Goal: Transaction & Acquisition: Purchase product/service

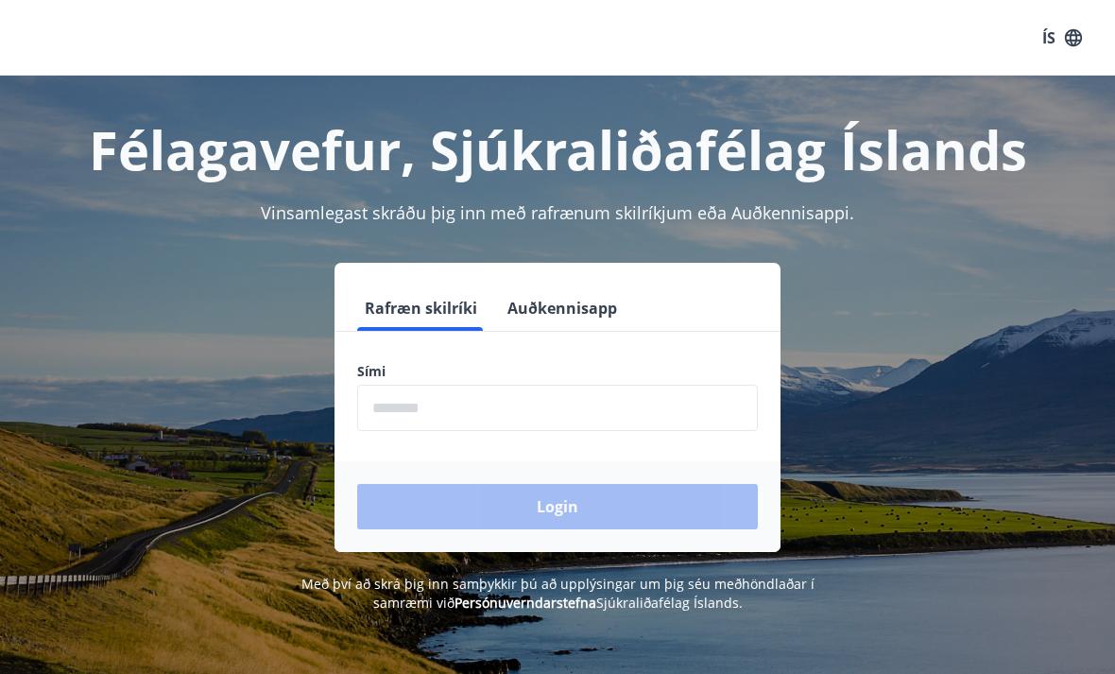
click at [458, 368] on label "Sími" at bounding box center [557, 371] width 401 height 19
click at [464, 405] on input "phone" at bounding box center [557, 408] width 401 height 46
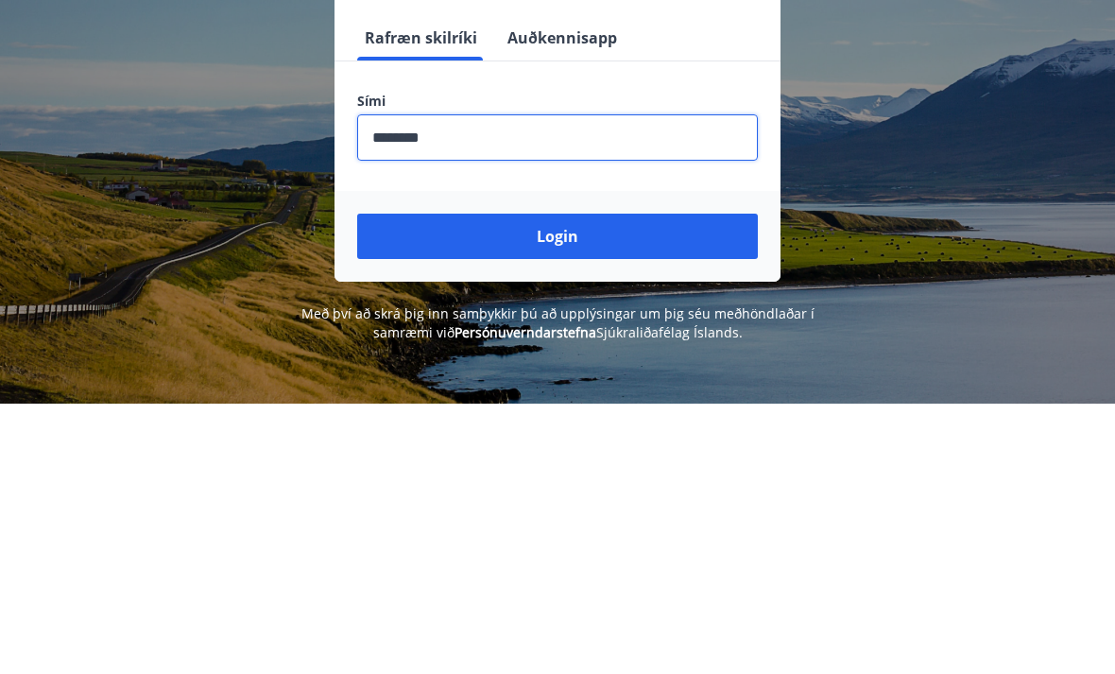
type input "********"
click at [600, 484] on button "Login" at bounding box center [557, 506] width 401 height 45
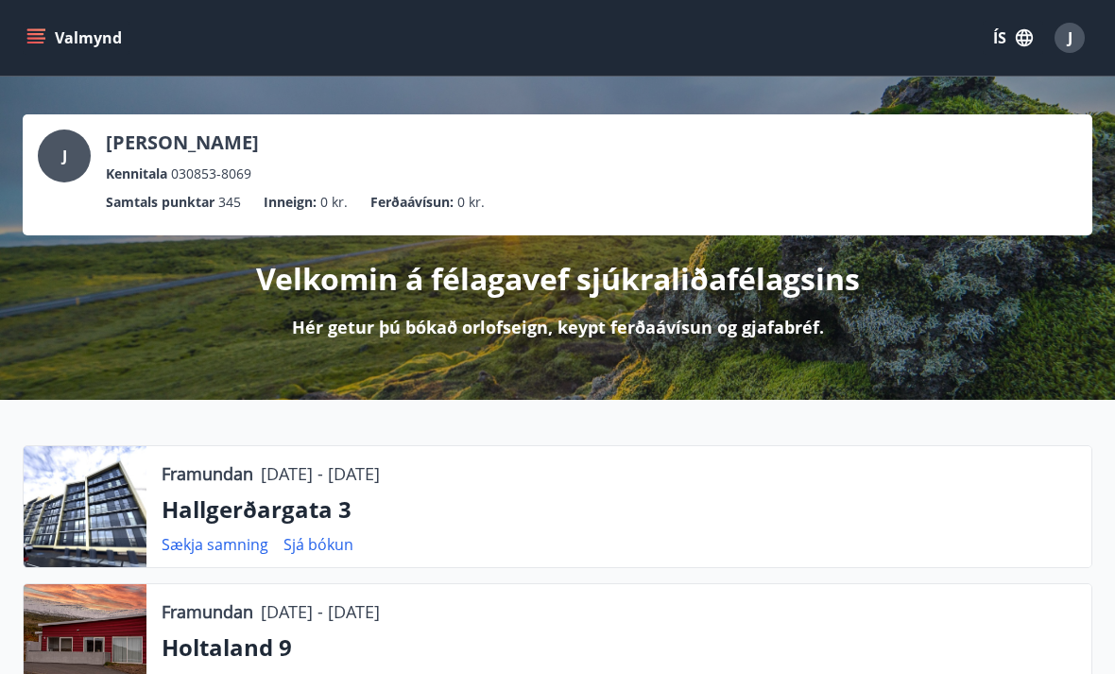
click at [425, 209] on p "Ferðaávísun :" at bounding box center [411, 202] width 83 height 21
click at [69, 38] on button "Valmynd" at bounding box center [76, 38] width 107 height 34
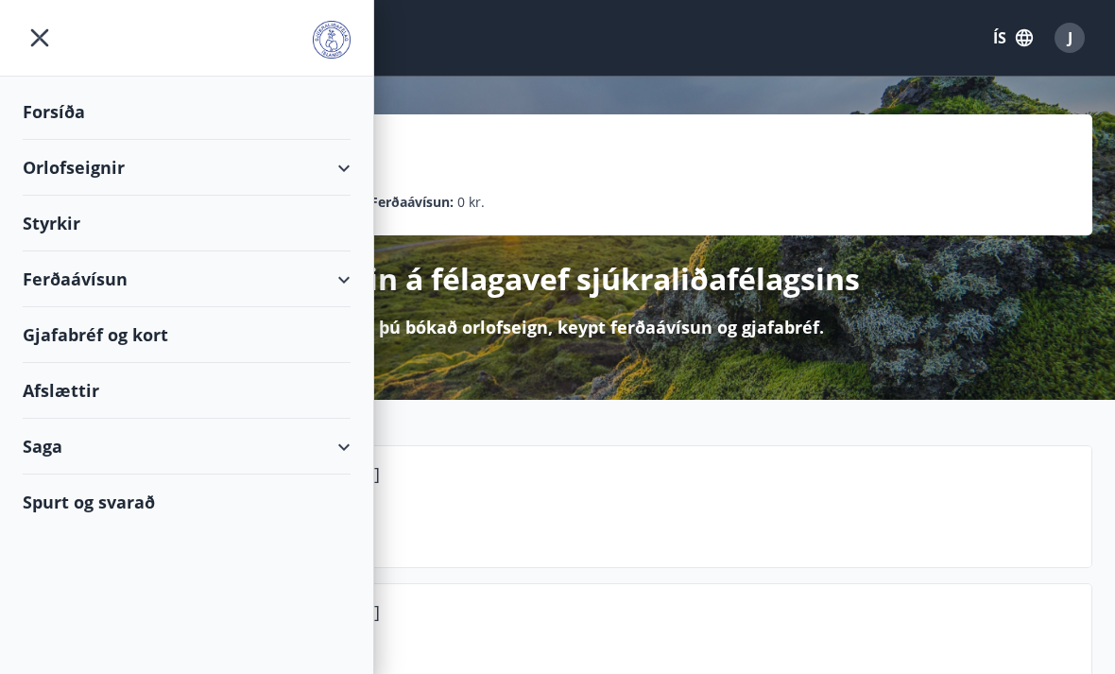
click at [126, 277] on div "Ferðaávísun" at bounding box center [187, 279] width 328 height 56
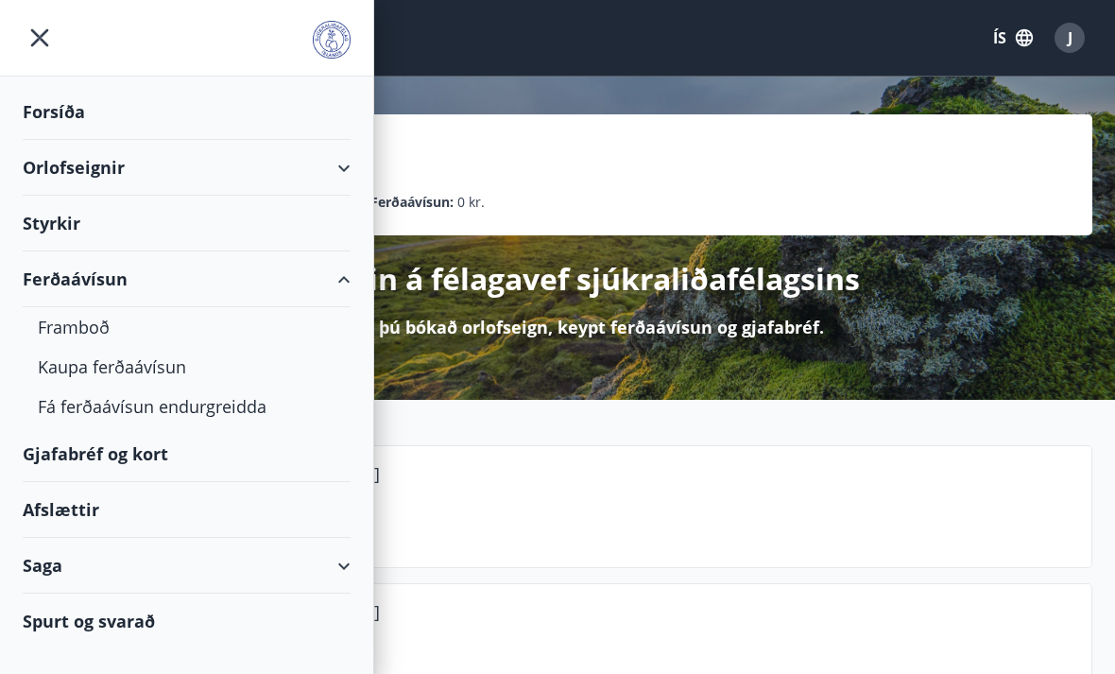
click at [107, 328] on div "Framboð" at bounding box center [187, 327] width 298 height 40
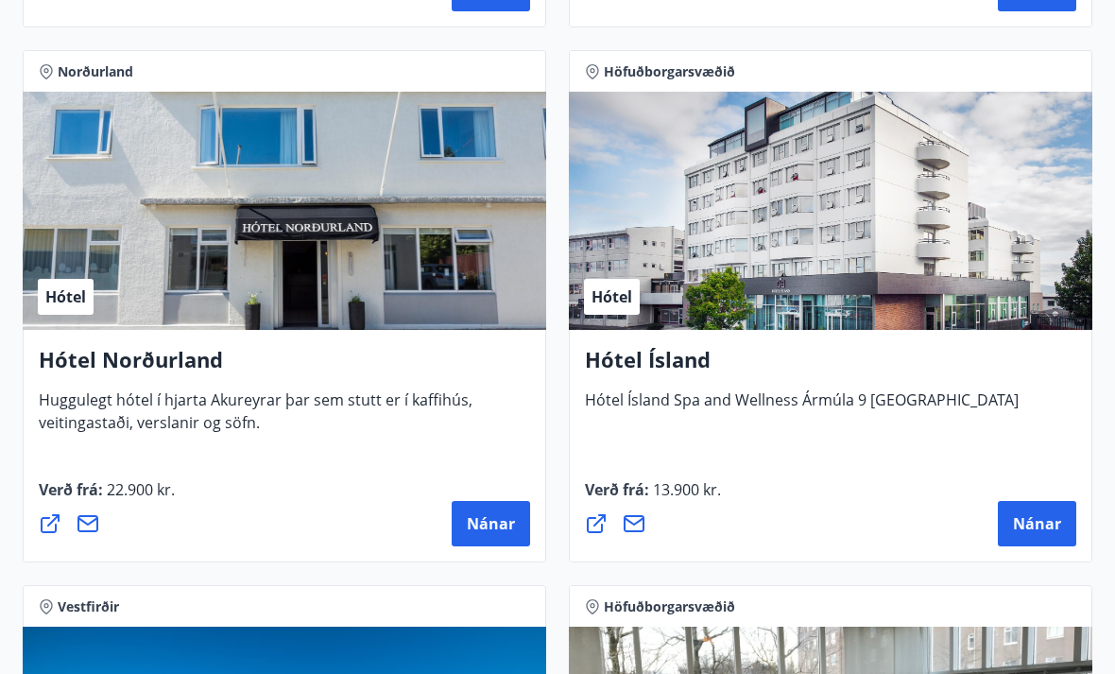
scroll to position [4043, 0]
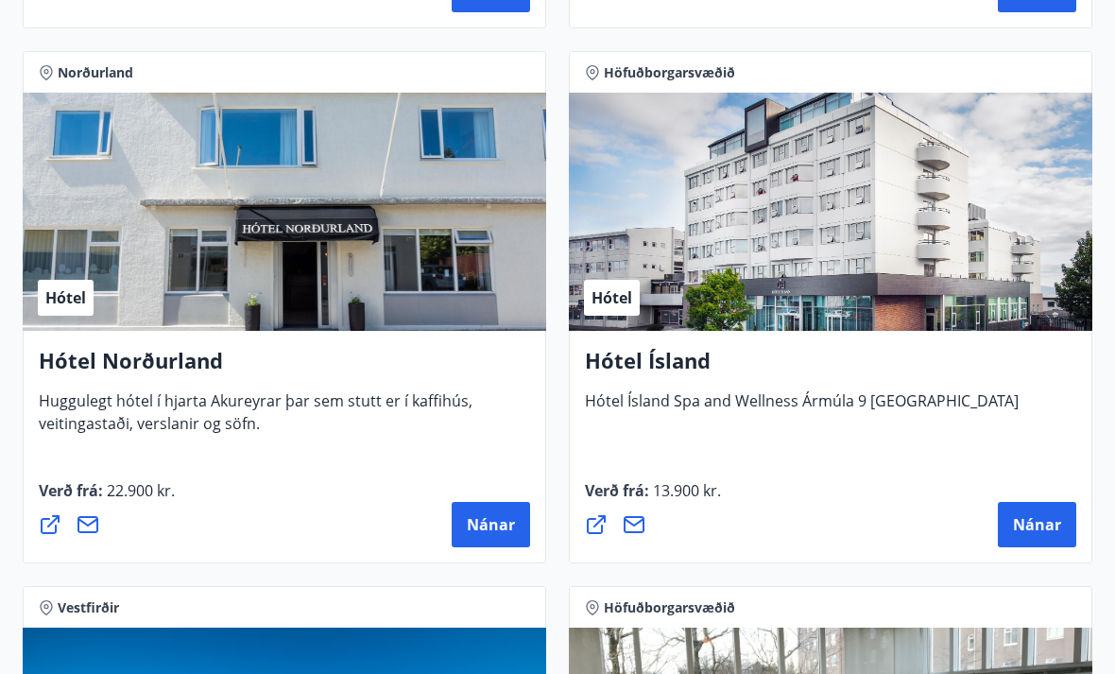
click at [497, 517] on span "Nánar" at bounding box center [491, 524] width 48 height 21
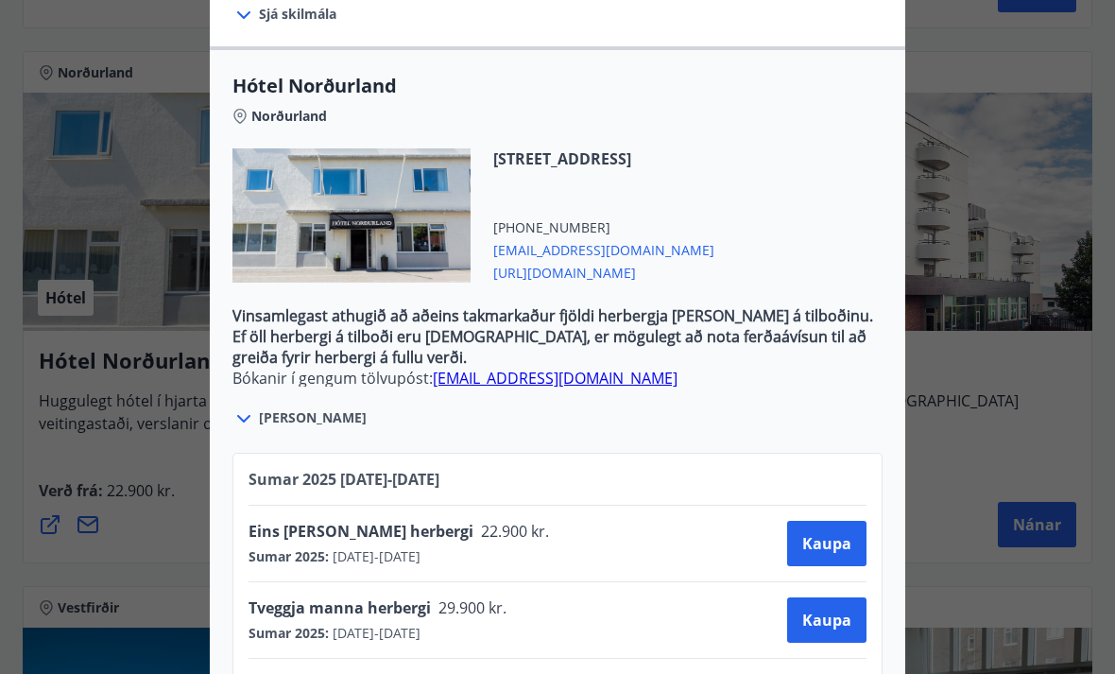
scroll to position [552, 0]
click at [841, 624] on span "Kaupa" at bounding box center [826, 619] width 49 height 21
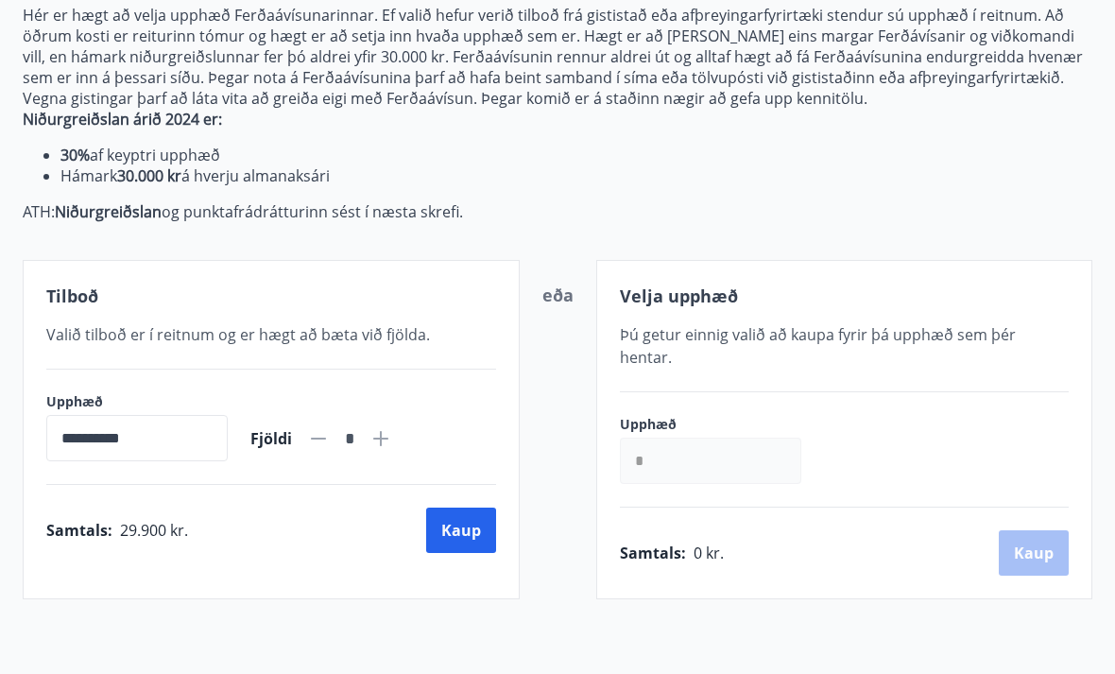
scroll to position [233, 0]
click at [460, 523] on button "Kaup" at bounding box center [461, 529] width 70 height 45
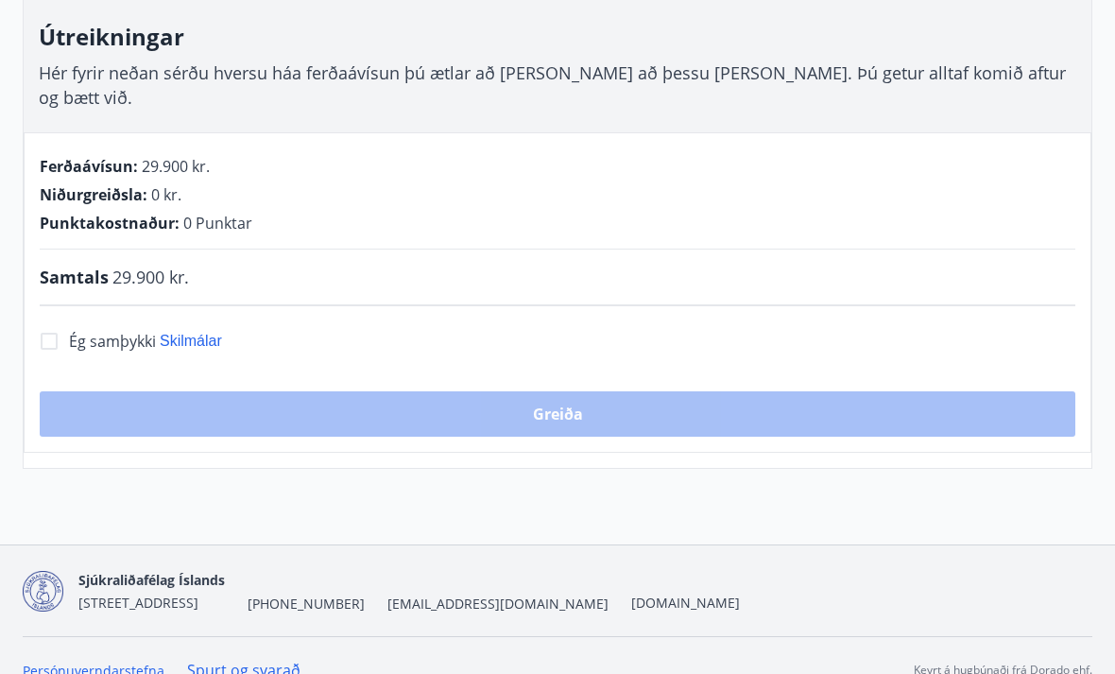
scroll to position [179, 0]
